Goal: Task Accomplishment & Management: Complete application form

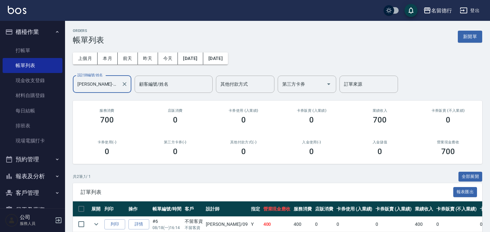
scroll to position [47, 0]
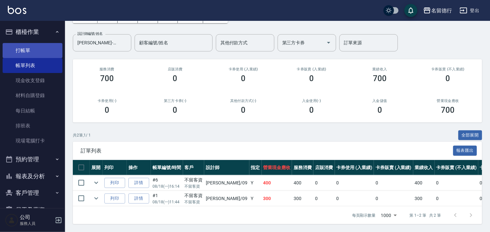
click at [25, 44] on ul "打帳單 帳單列表 現金收支登錄 材料自購登錄 每日結帳 排班表 現場電腦打卡" at bounding box center [33, 95] width 60 height 111
click at [25, 48] on link "打帳單" at bounding box center [33, 50] width 60 height 15
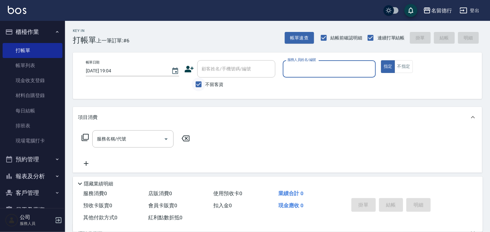
click at [200, 86] on input "不留客資" at bounding box center [199, 84] width 14 height 14
click at [203, 82] on input "不留客資" at bounding box center [199, 84] width 14 height 14
checkbox input "true"
click at [288, 88] on span "品言 -07" at bounding box center [296, 85] width 16 height 7
type input "品言-07"
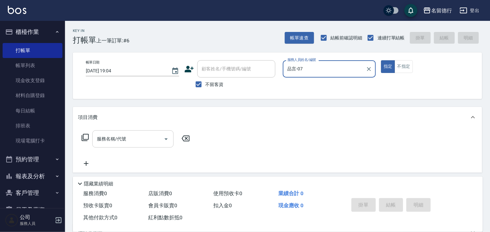
click at [112, 138] on div "服務名稱/代號 服務名稱/代號" at bounding box center [132, 138] width 81 height 17
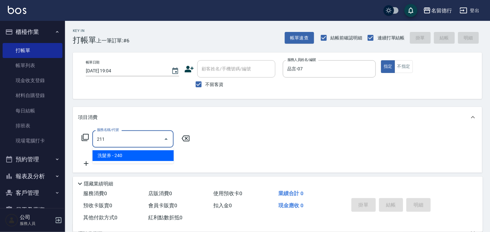
click at [123, 152] on span "洗髮券 - 240" at bounding box center [132, 155] width 81 height 11
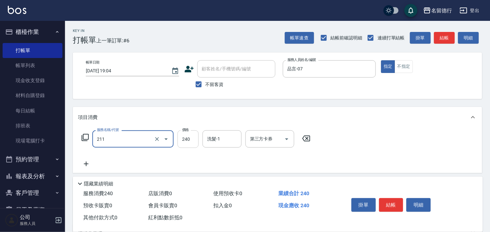
click at [189, 140] on input "240" at bounding box center [188, 139] width 21 height 18
type input "洗髮券(211)"
type input "260"
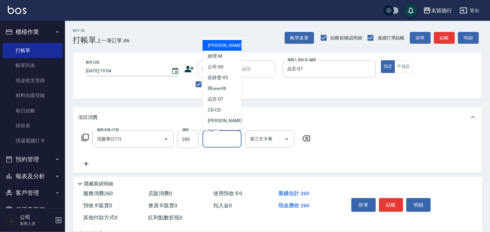
click at [226, 137] on input "洗髮-1" at bounding box center [222, 138] width 33 height 11
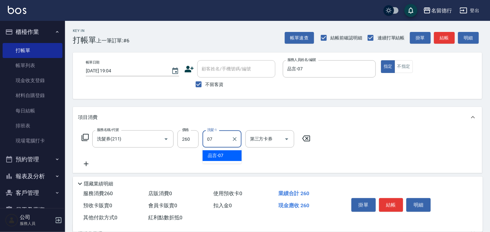
click at [226, 151] on div "品言 -07" at bounding box center [222, 155] width 39 height 11
type input "品言-07"
click at [267, 137] on div "第三方卡券 第三方卡券" at bounding box center [270, 138] width 49 height 17
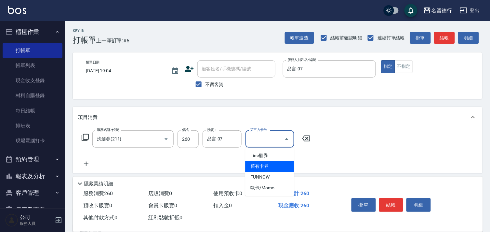
drag, startPoint x: 268, startPoint y: 164, endPoint x: 295, endPoint y: 165, distance: 27.0
click at [268, 164] on span "舊有卡券" at bounding box center [269, 166] width 49 height 11
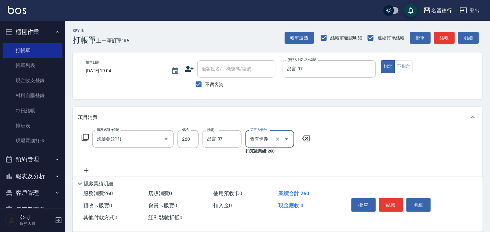
type input "舊有卡券"
click at [297, 165] on div "服務名稱/代號 洗髮券(211) 服務名稱/代號 價格 260 價格 洗髮-1 品言-07 洗髮-1 第三方卡券 舊有卡券 第三方卡券 扣完後業績: 260" at bounding box center [196, 152] width 237 height 44
click at [392, 169] on div "服務名稱/代號 洗髮券(211) 服務名稱/代號 價格 260 價格 洗髮-1 品言-07 洗髮-1 第三方卡券 舊有卡券 第三方卡券 扣完後業績: 260" at bounding box center [278, 154] width 410 height 52
click at [392, 204] on button "結帳" at bounding box center [391, 205] width 24 height 14
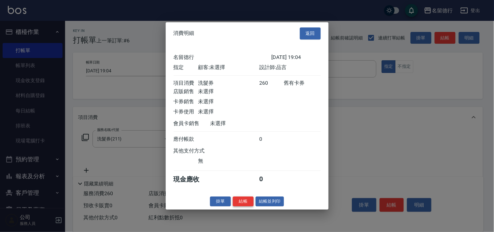
click at [245, 206] on button "結帳" at bounding box center [243, 201] width 21 height 10
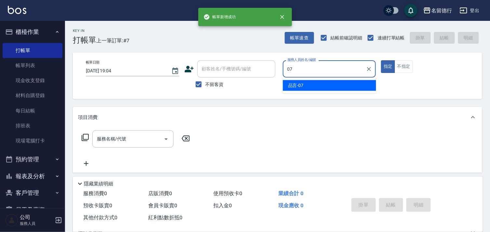
click at [291, 86] on span "品言 -07" at bounding box center [296, 85] width 16 height 7
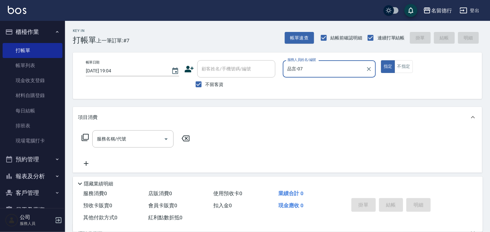
type input "品言-07"
click at [85, 135] on icon at bounding box center [85, 137] width 8 height 8
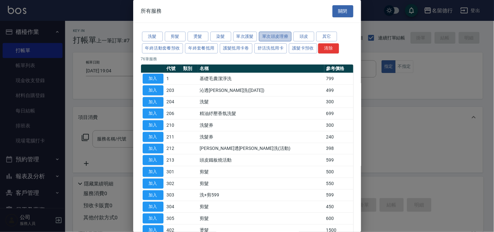
click at [281, 36] on button "單次頭皮理療" at bounding box center [275, 37] width 33 height 10
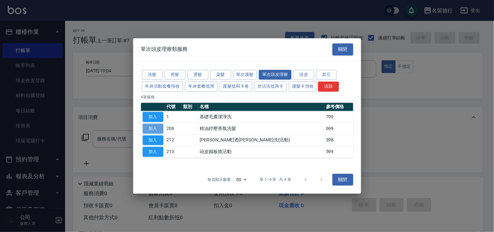
click at [159, 128] on button "加入" at bounding box center [153, 128] width 21 height 10
type input "精油紓壓香氛洗髮(206)"
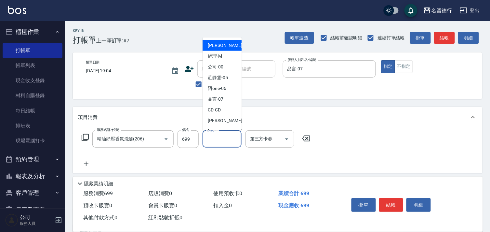
click at [222, 140] on input "洗髮-1" at bounding box center [222, 138] width 33 height 11
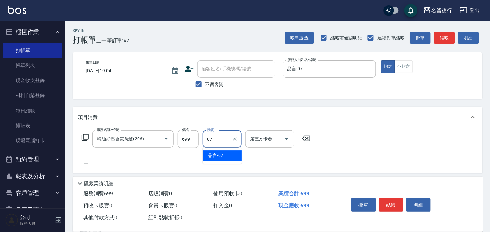
click at [221, 152] on span "品言 -07" at bounding box center [216, 155] width 16 height 7
type input "品言-07"
click at [86, 160] on icon at bounding box center [86, 164] width 16 height 8
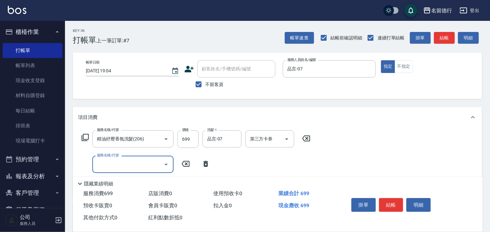
click at [206, 163] on icon at bounding box center [206, 164] width 5 height 6
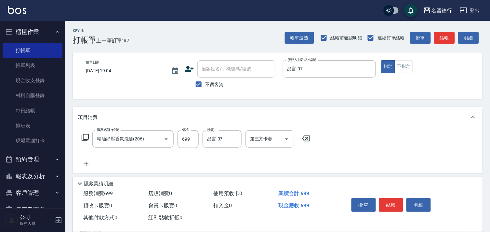
click at [310, 137] on icon at bounding box center [306, 138] width 16 height 8
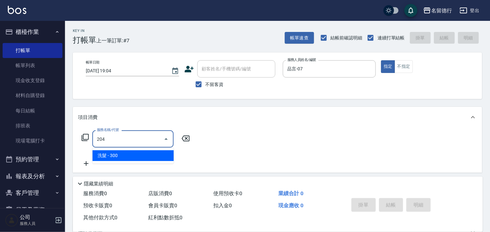
click at [144, 154] on span "洗髮 - 300" at bounding box center [132, 155] width 81 height 11
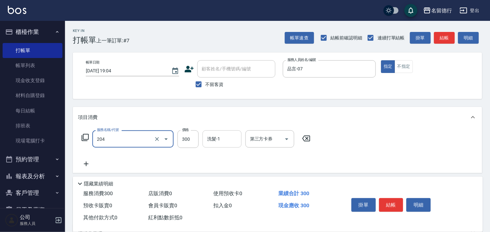
click at [226, 140] on input "洗髮-1" at bounding box center [222, 138] width 33 height 11
type input "洗髮(204)"
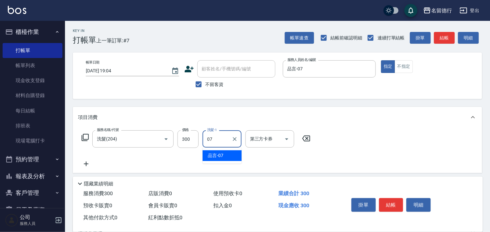
click at [223, 154] on span "品言 -07" at bounding box center [216, 155] width 16 height 7
type input "品言-07"
click at [83, 163] on icon at bounding box center [86, 164] width 16 height 8
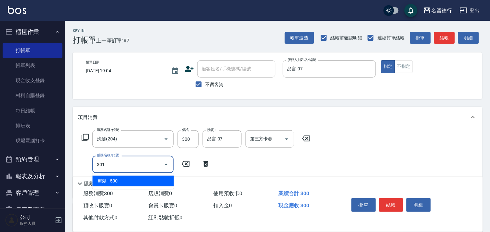
click at [113, 183] on span "剪髮 - 500" at bounding box center [132, 180] width 81 height 11
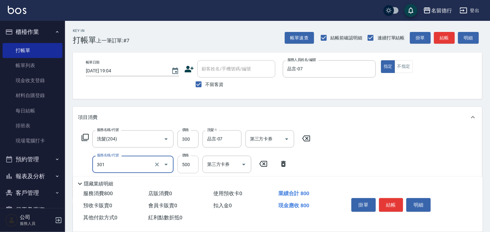
type input "剪髮(301)"
click at [190, 168] on input "500" at bounding box center [188, 165] width 21 height 18
type input "600"
click at [404, 147] on div "服務名稱/代號 洗髮(204) 服務名稱/代號 價格 300 價格 洗髮-1 品言-07 洗髮-1 第三方卡券 第三方卡券 服務名稱/代號 剪髮(301) 服…" at bounding box center [278, 163] width 410 height 71
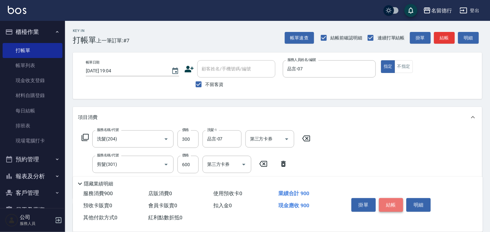
click at [390, 205] on button "結帳" at bounding box center [391, 205] width 24 height 14
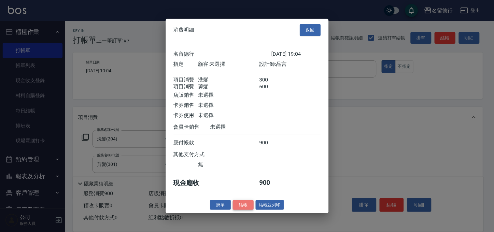
click at [240, 207] on button "結帳" at bounding box center [243, 204] width 21 height 10
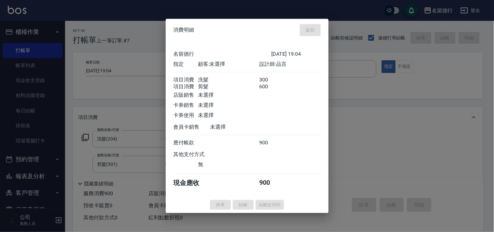
type input "[DATE] 19:06"
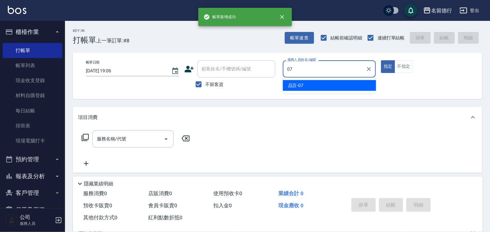
click at [304, 82] on div "品言 -07" at bounding box center [329, 85] width 93 height 11
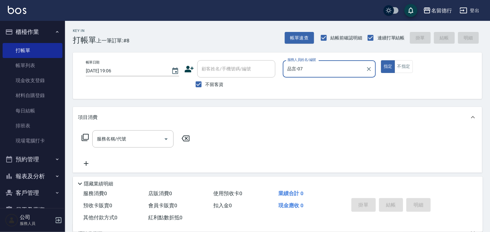
type input "品言-07"
click at [85, 135] on icon at bounding box center [85, 137] width 8 height 8
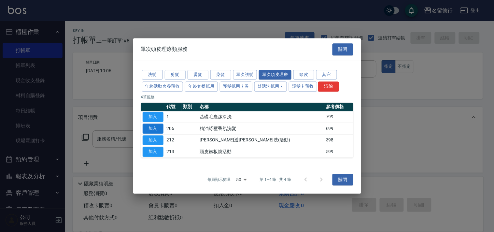
click at [153, 129] on button "加入" at bounding box center [153, 128] width 21 height 10
type input "精油紓壓香氛洗髮(206)"
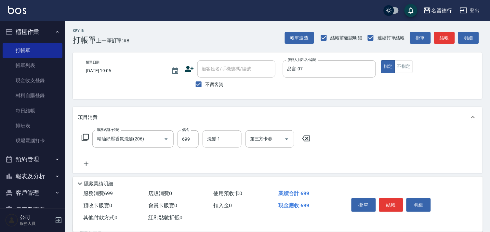
click at [221, 139] on input "洗髮-1" at bounding box center [222, 138] width 33 height 11
click at [230, 155] on div "品言 -07" at bounding box center [222, 155] width 39 height 11
type input "品言-07"
click at [87, 164] on icon at bounding box center [86, 163] width 5 height 5
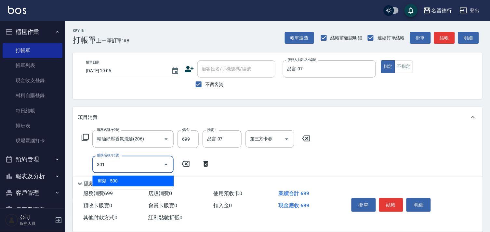
click at [137, 178] on span "剪髮 - 500" at bounding box center [132, 180] width 81 height 11
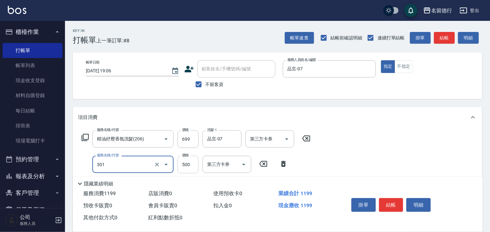
click at [185, 163] on input "500" at bounding box center [188, 165] width 21 height 18
type input "剪髮(301)"
click at [359, 165] on div "服務名稱/代號 精油紓壓香氛洗髮(206) 服務名稱/代號 價格 699 價格 洗髮-1 品言-07 洗髮-1 第三方卡券 第三方卡券 服務名稱/代號 剪髮(…" at bounding box center [278, 163] width 410 height 71
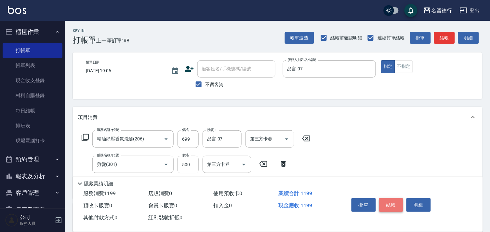
click at [386, 198] on button "結帳" at bounding box center [391, 205] width 24 height 14
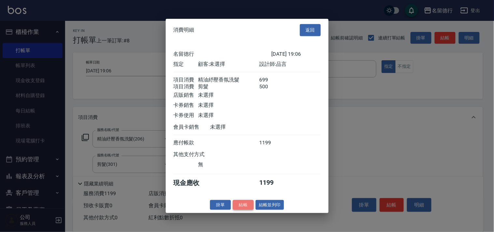
click at [243, 209] on button "結帳" at bounding box center [243, 204] width 21 height 10
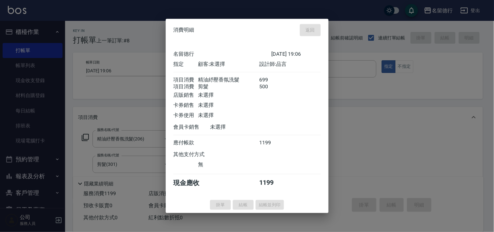
type input "[DATE] 19:07"
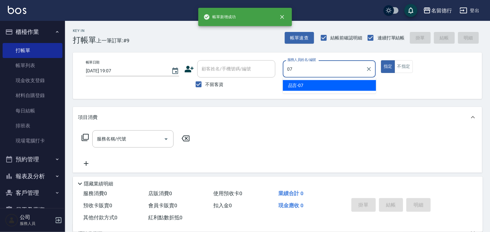
click at [328, 88] on div "品言 -07" at bounding box center [329, 85] width 93 height 11
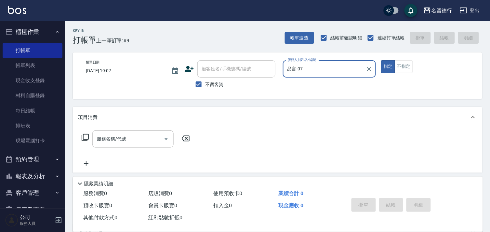
type input "品言-07"
click at [128, 141] on input "服務名稱/代號" at bounding box center [128, 138] width 66 height 11
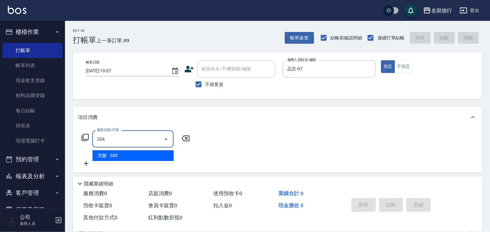
click at [144, 154] on span "洗髮 - 300" at bounding box center [132, 155] width 81 height 11
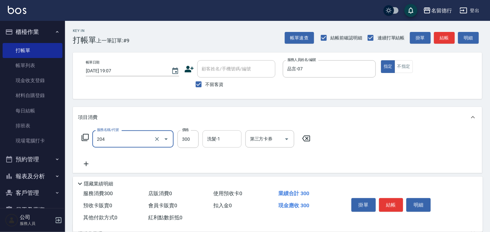
click at [229, 141] on input "洗髮-1" at bounding box center [222, 138] width 33 height 11
type input "洗髮(204)"
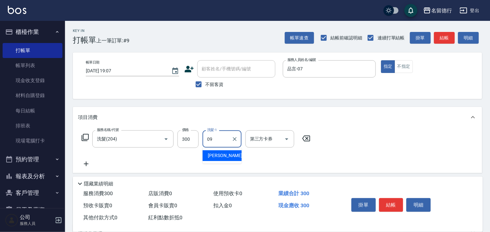
click at [230, 152] on div "[PERSON_NAME] -09" at bounding box center [222, 155] width 39 height 11
type input "[PERSON_NAME]-09"
click at [84, 163] on icon at bounding box center [86, 164] width 16 height 8
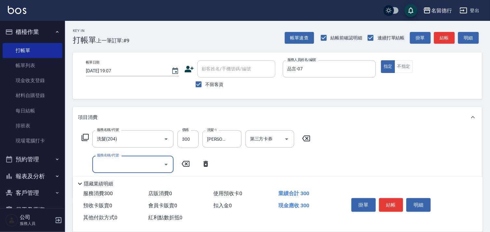
click at [86, 137] on icon at bounding box center [85, 137] width 8 height 8
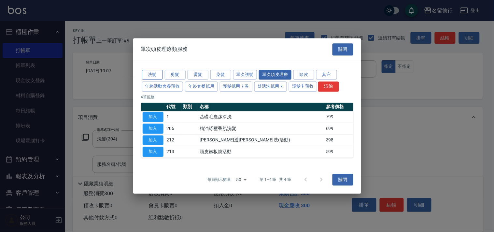
click at [162, 72] on button "洗髮" at bounding box center [152, 75] width 21 height 10
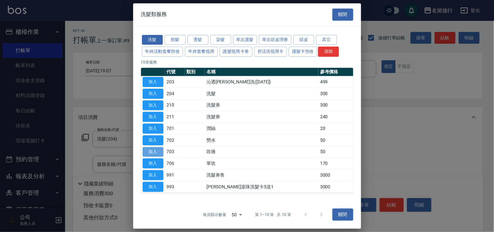
click at [152, 155] on button "加入" at bounding box center [153, 152] width 21 height 10
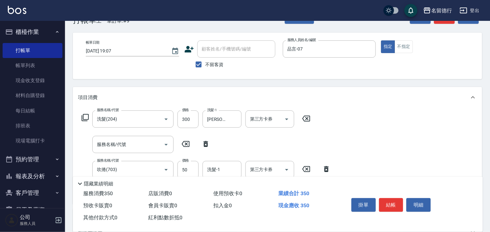
scroll to position [36, 0]
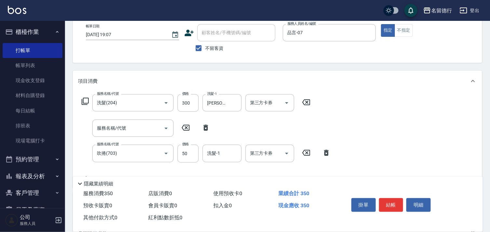
click at [204, 126] on icon at bounding box center [206, 128] width 5 height 6
type input "吹捲(703)"
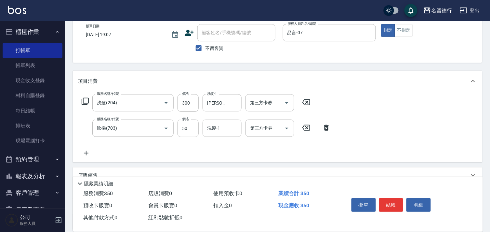
click at [221, 131] on input "洗髮-1" at bounding box center [222, 127] width 33 height 11
click at [222, 144] on span "[PERSON_NAME] -09" at bounding box center [228, 144] width 41 height 7
type input "[PERSON_NAME]-09"
click at [292, 144] on div "服務名稱/代號 洗髮(204) 服務名稱/代號 價格 300 價格 洗髮-1 [PERSON_NAME]-09 洗髮-1 第三方卡券 第三方卡券 服務名稱/代…" at bounding box center [206, 125] width 257 height 63
click at [394, 202] on button "結帳" at bounding box center [391, 205] width 24 height 14
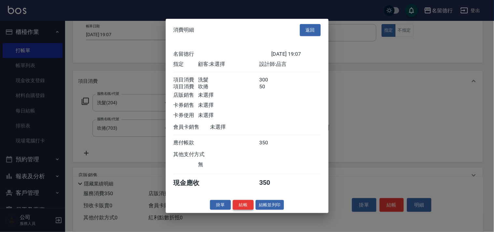
click at [241, 210] on button "結帳" at bounding box center [243, 204] width 21 height 10
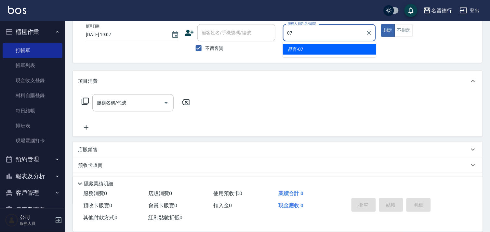
click at [301, 45] on div "品言 -07" at bounding box center [329, 49] width 93 height 11
type input "品言-07"
click at [113, 99] on div "服務名稱/代號 服務名稱/代號" at bounding box center [132, 102] width 81 height 17
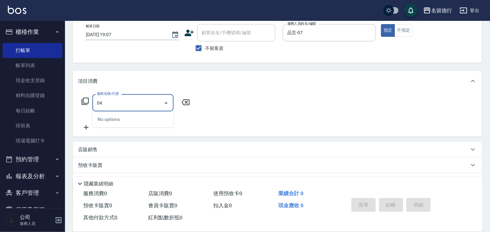
type input "0"
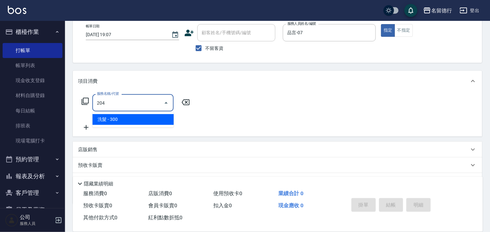
click at [122, 122] on span "洗髮 - 300" at bounding box center [132, 119] width 81 height 11
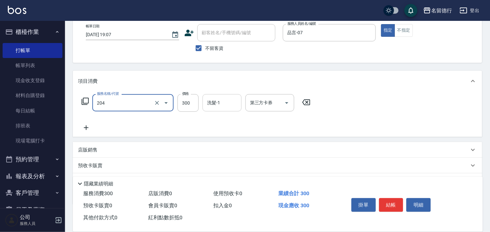
click at [225, 105] on input "洗髮-1" at bounding box center [222, 102] width 33 height 11
type input "洗髮(204)"
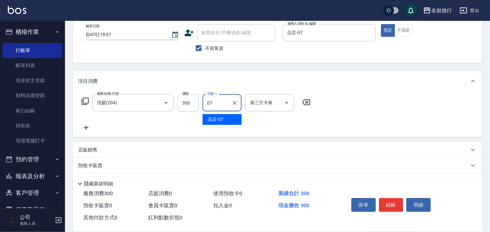
click at [226, 116] on div "品言 -07" at bounding box center [222, 119] width 39 height 11
type input "品言-07"
click at [84, 128] on icon at bounding box center [86, 127] width 5 height 5
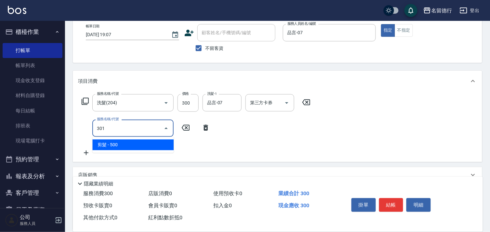
click at [124, 144] on span "剪髮 - 500" at bounding box center [132, 144] width 81 height 11
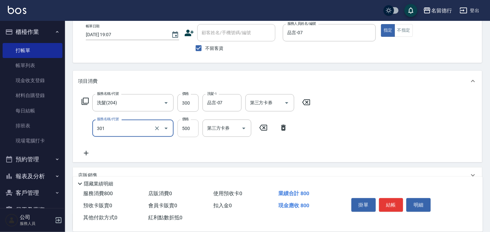
type input "剪髮(301)"
click at [196, 130] on input "500" at bounding box center [188, 128] width 21 height 18
type input "600"
click at [299, 153] on div "服務名稱/代號 洗髮(204) 服務名稱/代號 價格 300 價格 洗髮-1 品言-07 洗髮-1 第三方卡券 第三方卡券 服務名稱/代號 剪髮(301) 服…" at bounding box center [196, 125] width 237 height 63
click at [395, 202] on button "結帳" at bounding box center [391, 205] width 24 height 14
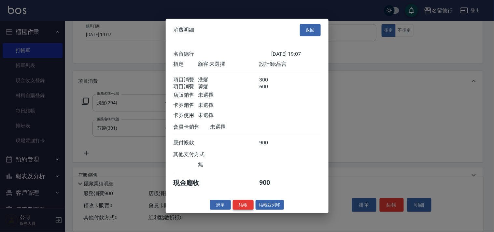
click at [248, 207] on button "結帳" at bounding box center [243, 204] width 21 height 10
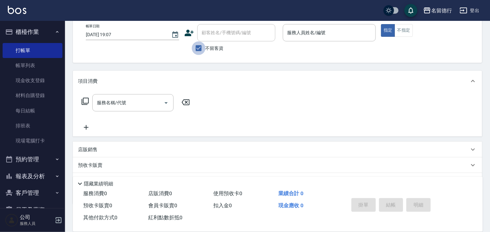
click at [197, 49] on input "不留客資" at bounding box center [199, 48] width 14 height 14
checkbox input "false"
click at [197, 31] on div "顧客姓名/手機號碼/編號 顧客姓名/手機號碼/編號" at bounding box center [231, 32] width 93 height 17
click at [208, 31] on div "顧客姓名/手機號碼/編號 顧客姓名/手機號碼/編號" at bounding box center [237, 32] width 78 height 17
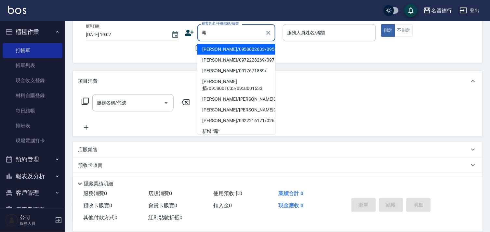
click at [242, 55] on li "[PERSON_NAME]/0958002633/0958002633" at bounding box center [237, 49] width 78 height 11
type input "[PERSON_NAME]/0958002633/0958002633"
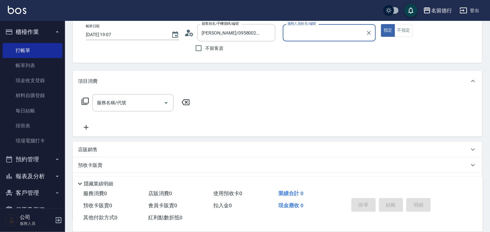
type input "品言-07"
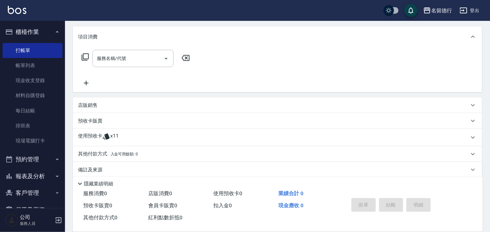
scroll to position [87, 0]
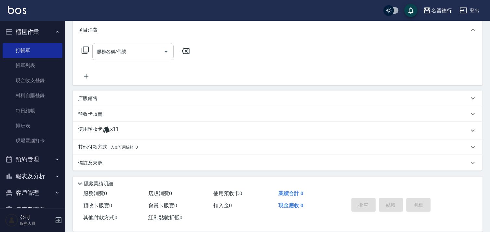
click at [95, 130] on p "使用預收卡" at bounding box center [90, 131] width 24 height 10
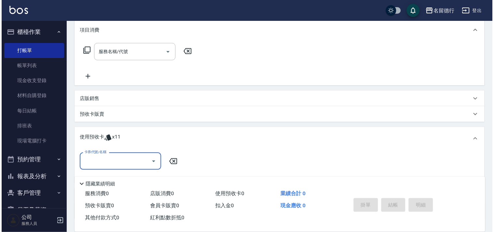
scroll to position [0, 0]
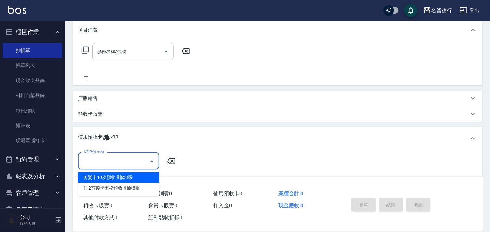
click at [114, 155] on input "卡券代號/名稱" at bounding box center [114, 160] width 66 height 11
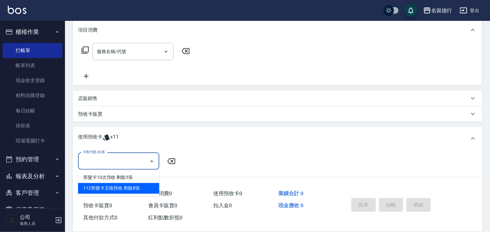
click at [118, 183] on div "112剪髮卡五格預收 剩餘8張" at bounding box center [118, 188] width 81 height 11
type input "112剪髮卡五格預收"
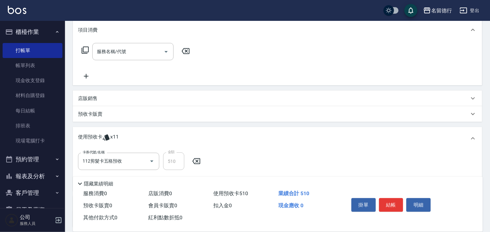
click at [292, 153] on div "卡券代號/名稱 112剪髮卡五格預收 卡券代號/名稱 金額 510 金額" at bounding box center [277, 168] width 399 height 33
click at [387, 207] on button "結帳" at bounding box center [391, 205] width 24 height 14
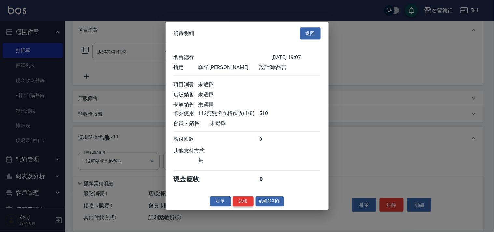
click at [245, 205] on button "結帳" at bounding box center [243, 201] width 21 height 10
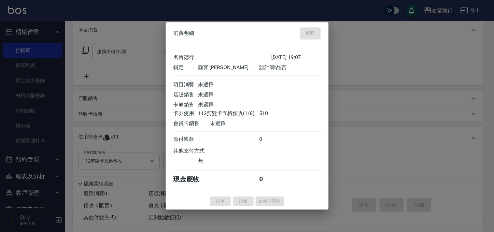
type input "[DATE] 19:08"
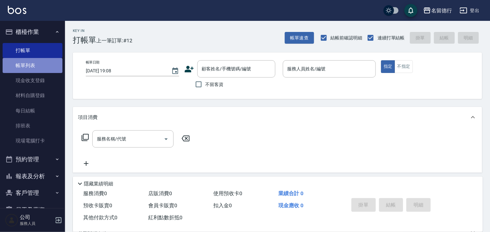
click at [34, 66] on link "帳單列表" at bounding box center [33, 65] width 60 height 15
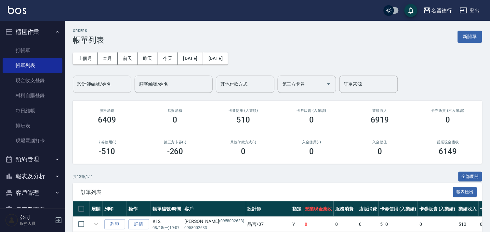
click at [104, 88] on input "設計師編號/姓名" at bounding box center [102, 83] width 53 height 11
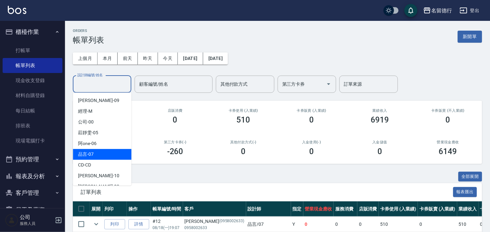
click at [113, 149] on div "品言 -07" at bounding box center [102, 154] width 59 height 11
type input "品言-07"
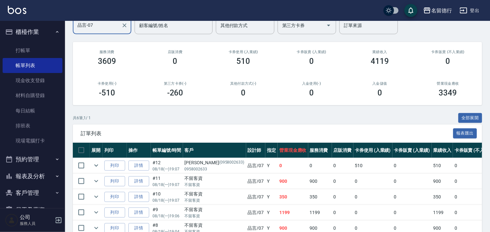
scroll to position [109, 0]
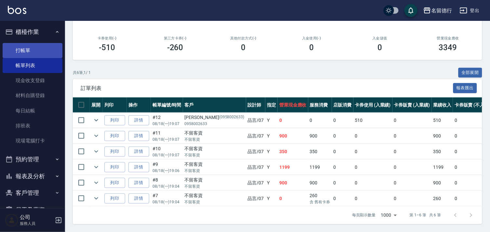
click at [41, 54] on link "打帳單" at bounding box center [33, 50] width 60 height 15
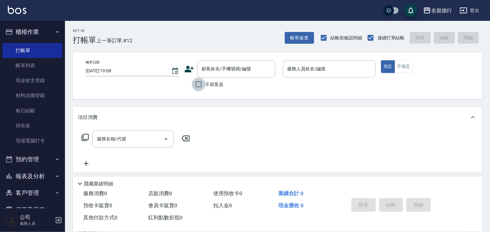
click at [200, 86] on input "不留客資" at bounding box center [199, 84] width 14 height 14
checkbox input "true"
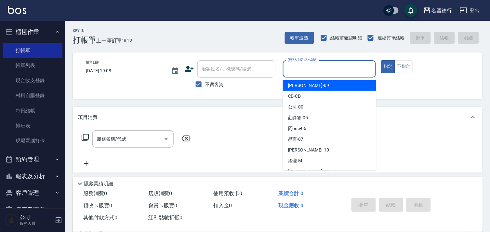
click at [296, 66] on input "服務人員姓名/編號" at bounding box center [330, 68] width 88 height 11
click at [301, 86] on span "[PERSON_NAME] -09" at bounding box center [308, 85] width 41 height 7
type input "[PERSON_NAME]-09"
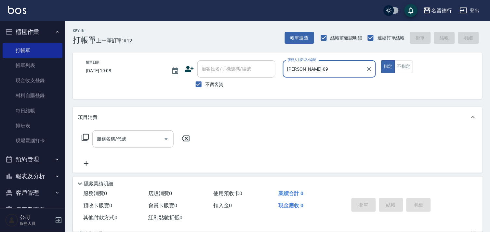
click at [126, 138] on div "服務名稱/代號 服務名稱/代號" at bounding box center [132, 138] width 81 height 17
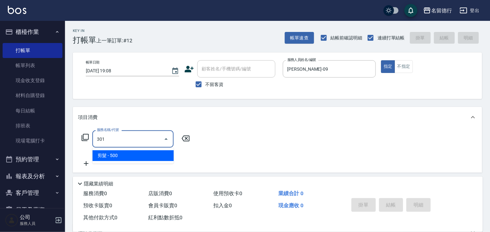
click at [130, 158] on span "剪髮 - 500" at bounding box center [132, 155] width 81 height 11
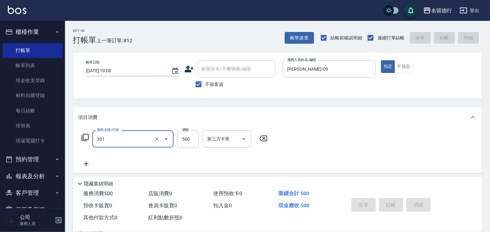
type input "301"
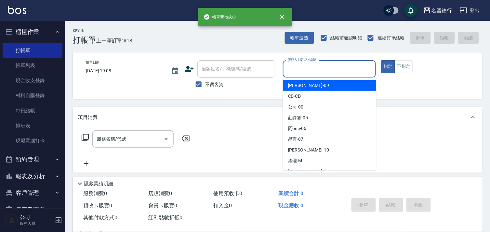
click at [290, 66] on input "服務人員姓名/編號" at bounding box center [330, 68] width 88 height 11
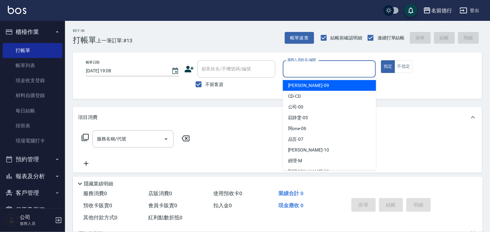
click at [292, 86] on span "[PERSON_NAME] -09" at bounding box center [308, 85] width 41 height 7
type input "[PERSON_NAME]-09"
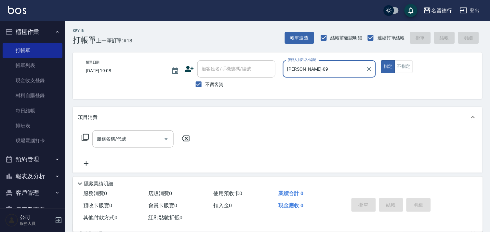
click at [134, 137] on input "服務名稱/代號" at bounding box center [128, 138] width 66 height 11
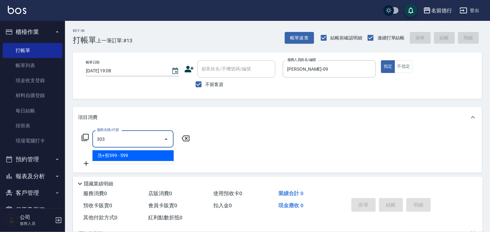
click at [137, 154] on span "洗+剪599 - 599" at bounding box center [132, 155] width 81 height 11
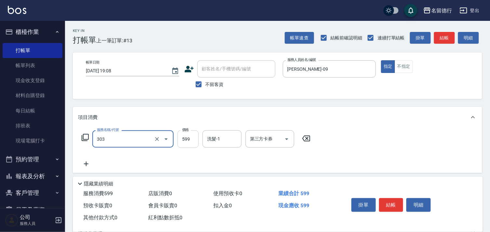
type input "洗+剪599(303)"
click at [185, 140] on input "599" at bounding box center [188, 139] width 21 height 18
type input "800"
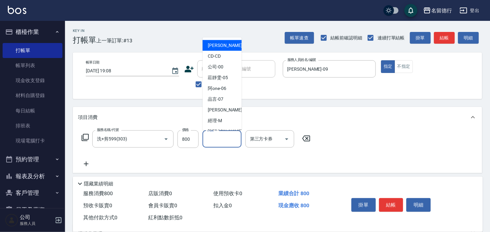
click at [214, 134] on div "洗髮-1 洗髮-1" at bounding box center [222, 138] width 39 height 17
click at [227, 42] on div "[PERSON_NAME] -09" at bounding box center [222, 45] width 39 height 11
type input "[PERSON_NAME]-09"
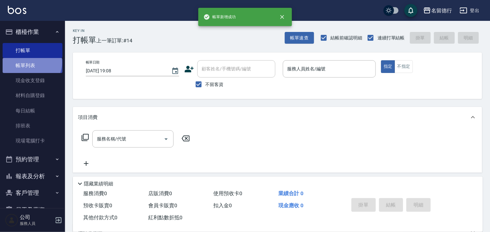
click at [31, 63] on link "帳單列表" at bounding box center [33, 65] width 60 height 15
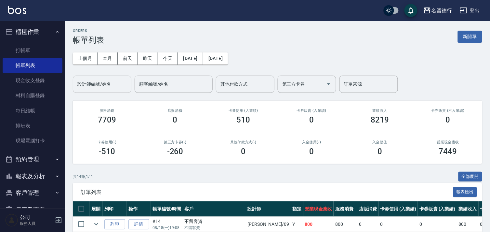
click at [89, 86] on input "設計師編號/姓名" at bounding box center [102, 83] width 53 height 11
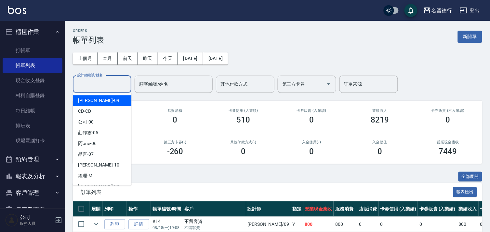
click at [94, 97] on span "[PERSON_NAME] -09" at bounding box center [98, 100] width 41 height 7
type input "[PERSON_NAME]-09"
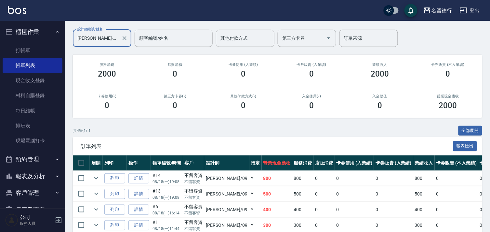
scroll to position [78, 0]
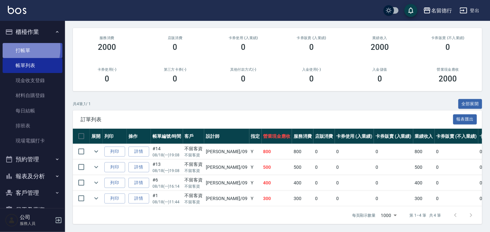
click at [15, 48] on link "打帳單" at bounding box center [33, 50] width 60 height 15
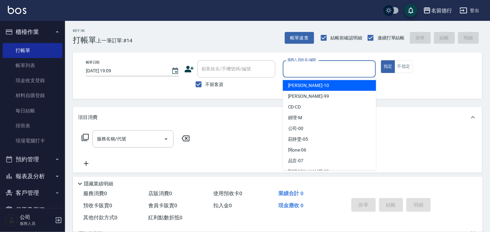
click at [341, 67] on input "服務人員姓名/編號" at bounding box center [330, 68] width 88 height 11
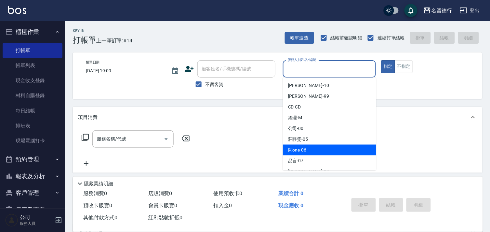
scroll to position [9, 0]
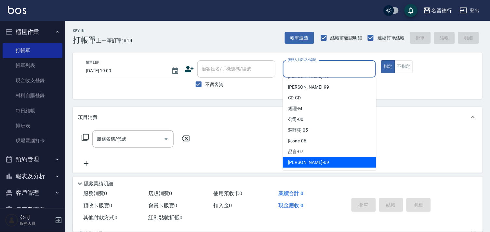
click at [304, 160] on span "[PERSON_NAME] -09" at bounding box center [308, 162] width 41 height 7
type input "[PERSON_NAME]-09"
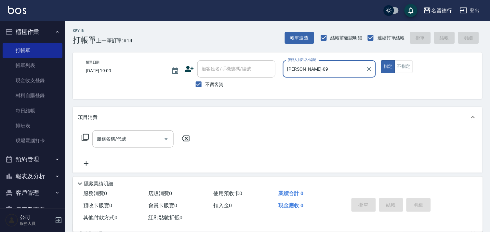
click at [135, 143] on input "服務名稱/代號" at bounding box center [128, 138] width 66 height 11
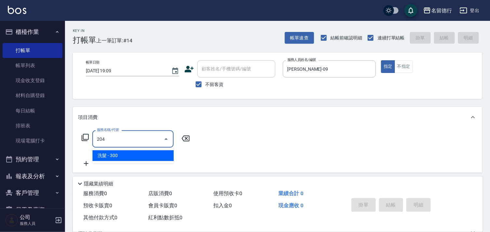
click at [134, 156] on span "洗髮 - 300" at bounding box center [132, 155] width 81 height 11
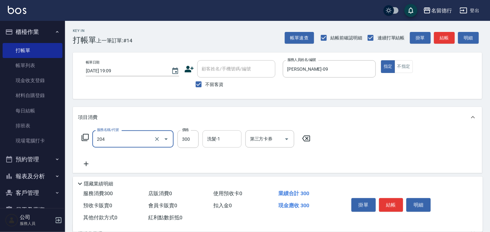
type input "洗髮(204)"
click at [213, 138] on input "洗髮-1" at bounding box center [222, 138] width 33 height 11
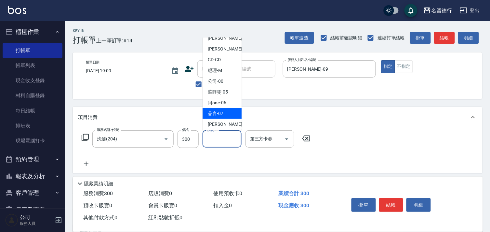
scroll to position [9, 0]
click at [213, 125] on span "[PERSON_NAME] -09" at bounding box center [228, 122] width 41 height 7
type input "[PERSON_NAME]-09"
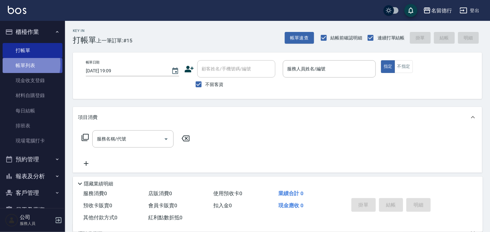
click at [19, 64] on link "帳單列表" at bounding box center [33, 65] width 60 height 15
